Goal: Transaction & Acquisition: Purchase product/service

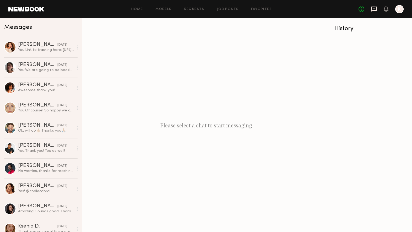
click at [376, 10] on icon at bounding box center [374, 9] width 5 height 5
click at [385, 10] on icon at bounding box center [386, 9] width 4 height 4
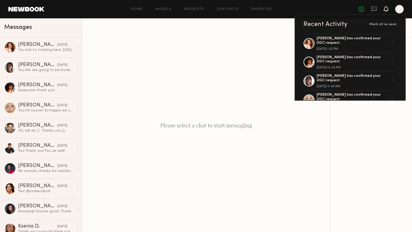
click at [189, 54] on div "Please select a chat to start messaging" at bounding box center [206, 125] width 248 height 214
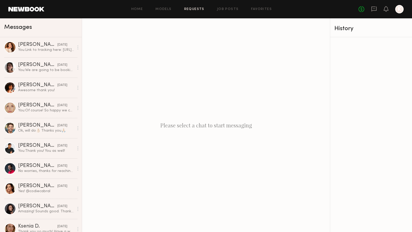
click at [196, 10] on link "Requests" at bounding box center [194, 9] width 20 height 3
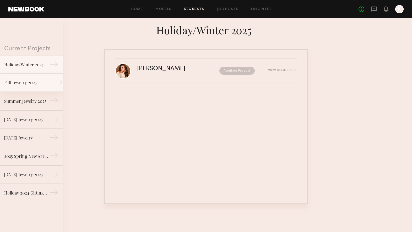
click at [33, 83] on div "Fall Jewelry 2025" at bounding box center [27, 82] width 46 height 6
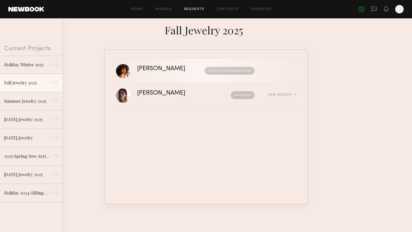
click at [245, 68] on nb-request-status "Content Pending Approval" at bounding box center [230, 71] width 50 height 8
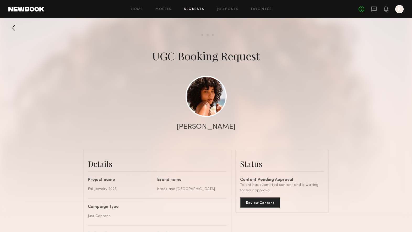
scroll to position [471, 0]
click at [265, 203] on button "Review Content" at bounding box center [260, 202] width 40 height 10
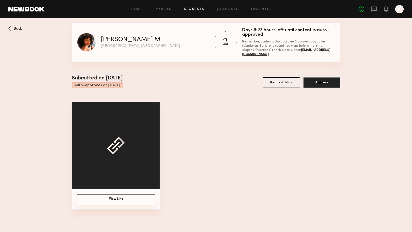
click at [124, 200] on button "View Link" at bounding box center [116, 199] width 78 height 10
click at [324, 85] on button "Approve" at bounding box center [322, 82] width 37 height 11
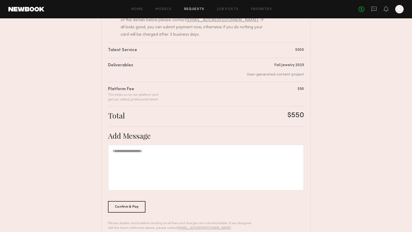
scroll to position [83, 0]
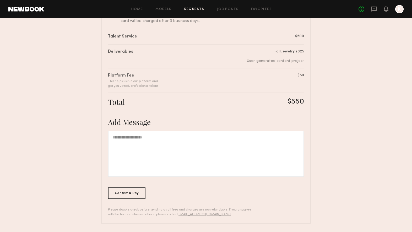
click at [121, 200] on div "Summary [PERSON_NAME] has submitted the following invoice. If you disagree with…" at bounding box center [206, 98] width 210 height 250
click at [128, 195] on div "Confirm & Pay" at bounding box center [127, 193] width 38 height 12
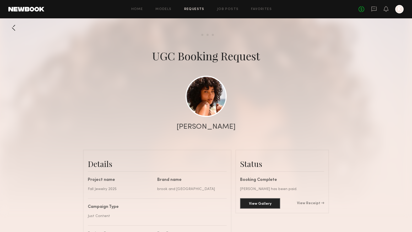
scroll to position [526, 0]
click at [314, 201] on div "View Gallery View Receipt" at bounding box center [282, 203] width 84 height 10
click at [314, 204] on link "View Receipt" at bounding box center [310, 204] width 27 height 4
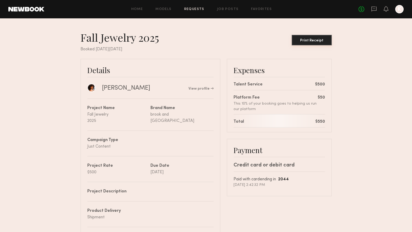
click at [314, 40] on div "Print Receipt" at bounding box center [312, 41] width 36 height 4
click at [375, 7] on icon at bounding box center [374, 9] width 6 height 6
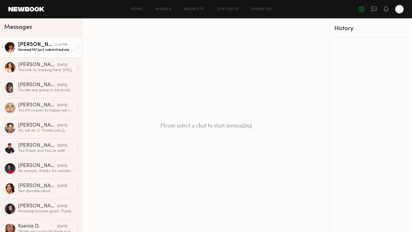
click at [54, 45] on div "[PERSON_NAME]" at bounding box center [36, 44] width 37 height 5
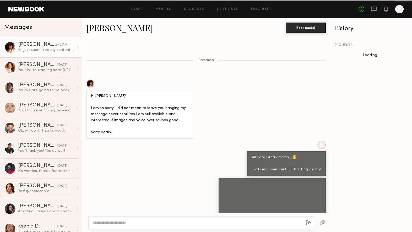
scroll to position [450, 0]
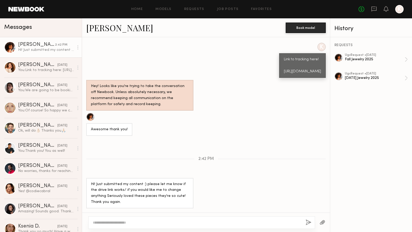
click at [147, 221] on textarea at bounding box center [197, 222] width 209 height 5
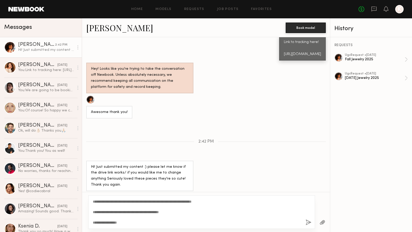
scroll to position [470, 0]
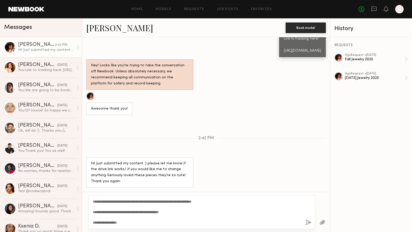
type textarea "**********"
click at [307, 223] on button "button" at bounding box center [309, 223] width 6 height 7
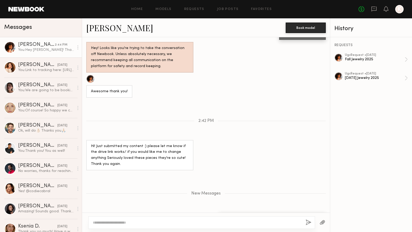
scroll to position [534, 0]
